Goal: Information Seeking & Learning: Learn about a topic

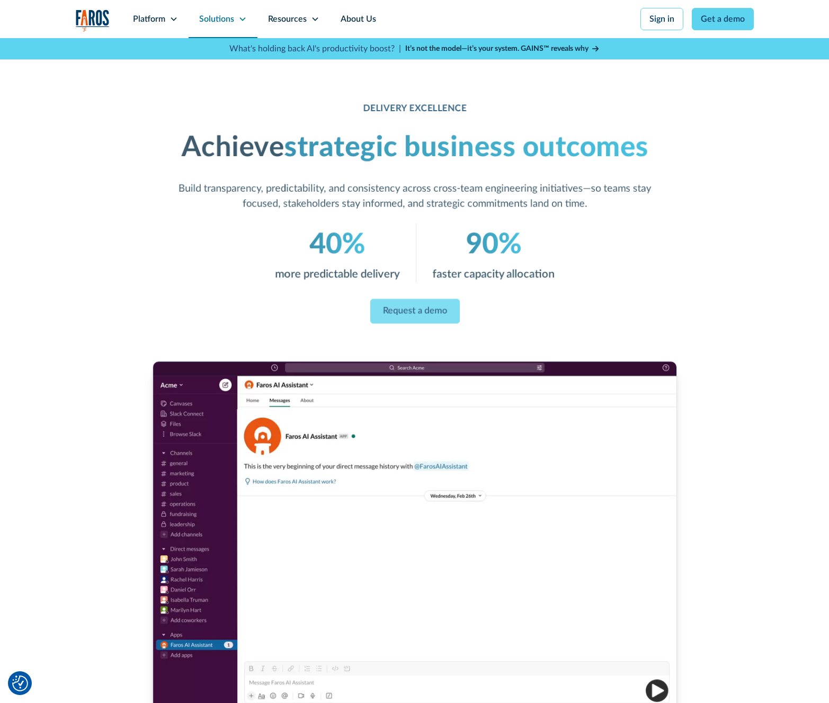
click at [244, 16] on icon at bounding box center [242, 19] width 8 height 8
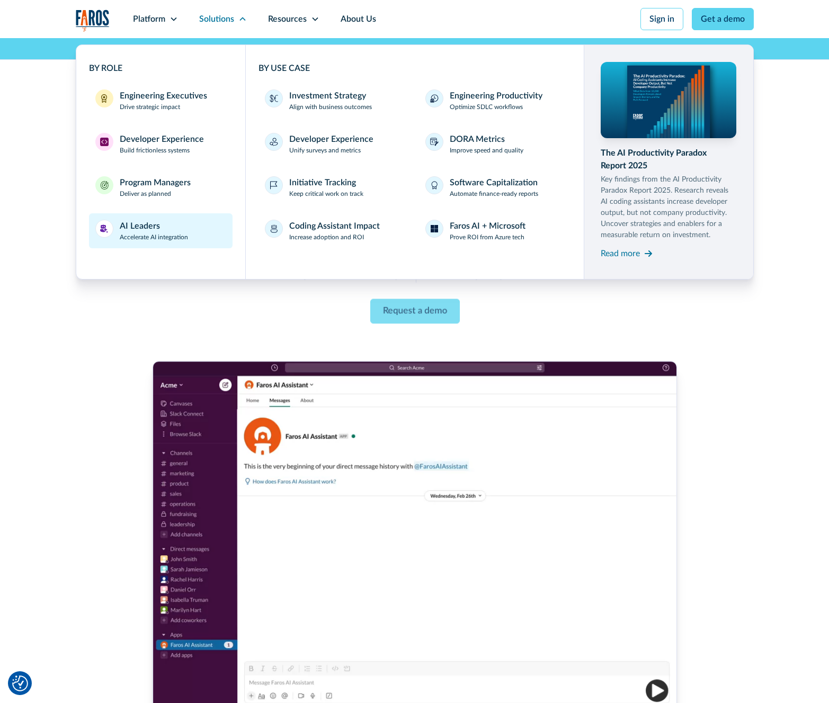
click at [146, 229] on div "AI Leaders" at bounding box center [140, 226] width 40 height 13
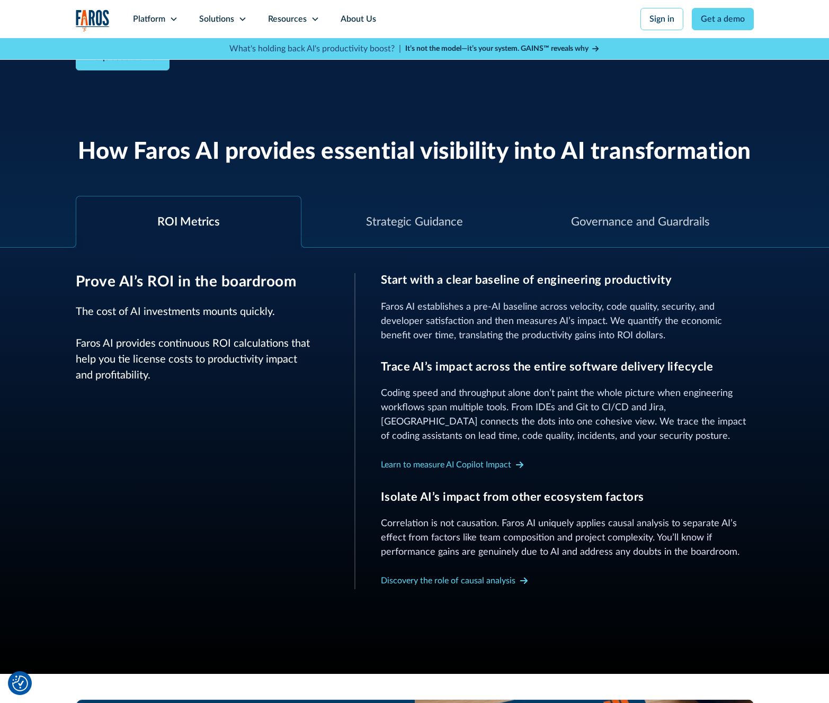
scroll to position [289, 0]
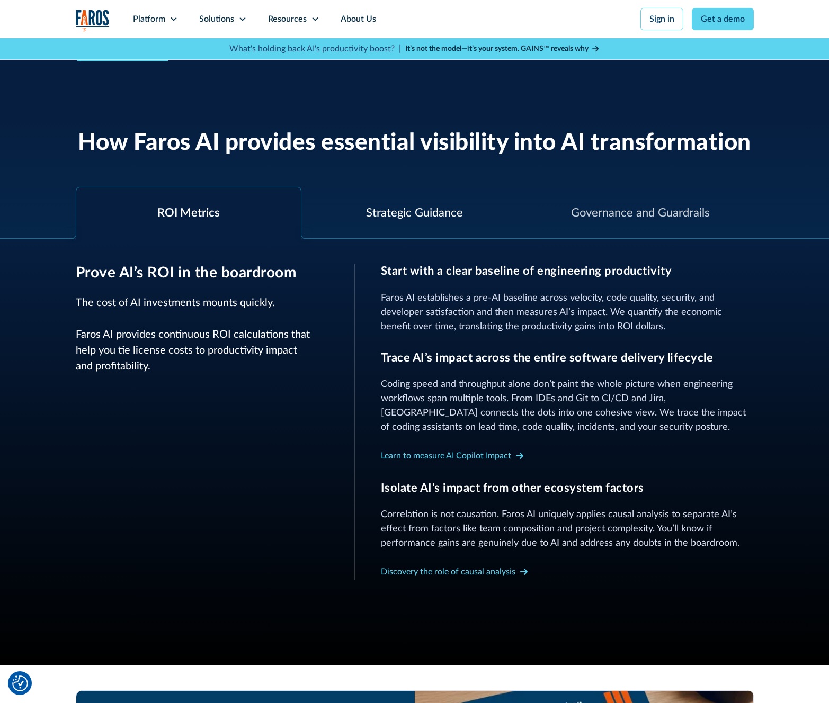
click at [388, 217] on div "Strategic Guidance" at bounding box center [414, 212] width 97 height 17
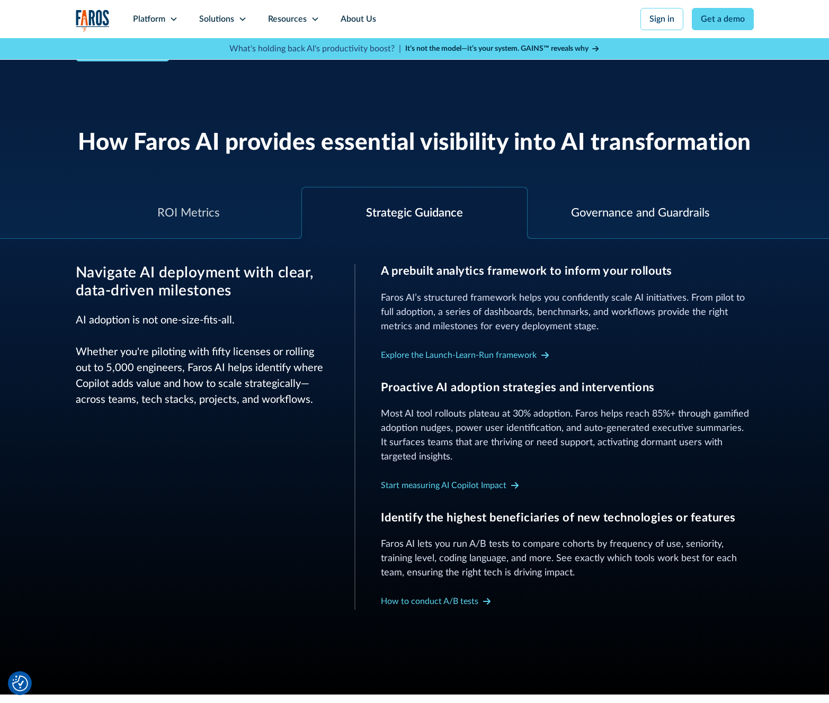
click at [628, 215] on div "Governance and Guardrails" at bounding box center [640, 212] width 139 height 17
